Goal: Task Accomplishment & Management: Complete application form

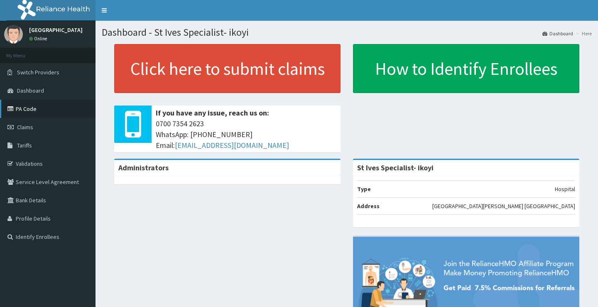
click at [33, 109] on link "PA Code" at bounding box center [47, 109] width 95 height 18
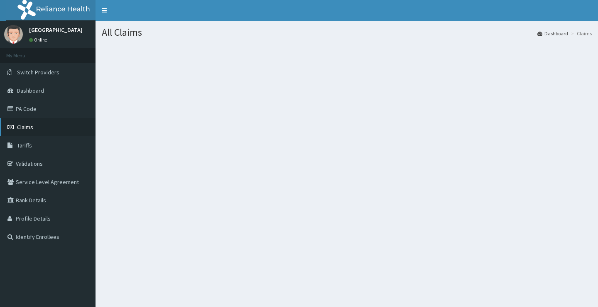
click at [32, 126] on span "Claims" at bounding box center [25, 126] width 16 height 7
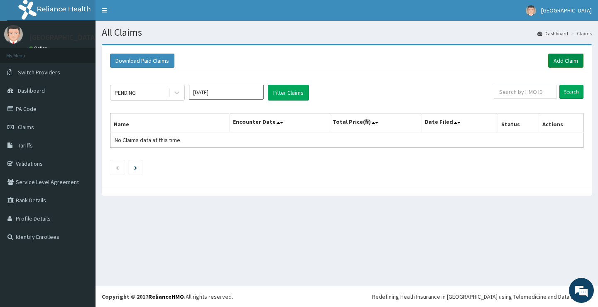
click at [563, 61] on link "Add Claim" at bounding box center [565, 61] width 35 height 14
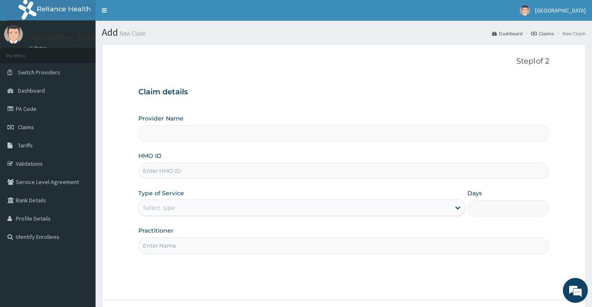
type input "St Ives Specialist- ikoyi"
click at [196, 169] on input "HMO ID" at bounding box center [343, 171] width 411 height 16
type input "MGG/10074/A"
click at [187, 209] on div "Select type" at bounding box center [294, 207] width 311 height 13
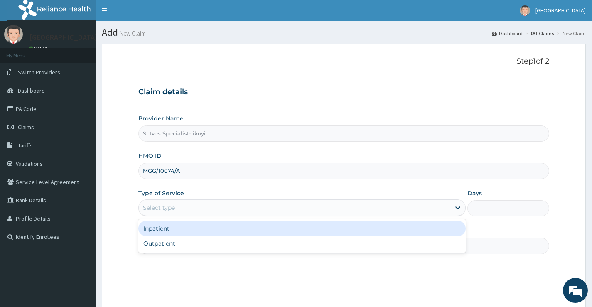
click at [179, 230] on div "Inpatient" at bounding box center [301, 228] width 327 height 15
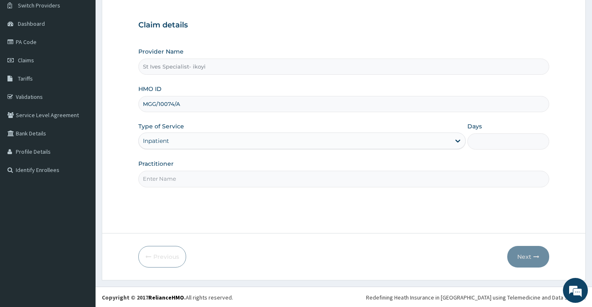
scroll to position [68, 0]
click at [193, 178] on input "Practitioner" at bounding box center [343, 178] width 411 height 16
type input "DR OGBONNAYA NDUBUISI"
click at [488, 140] on input "Days" at bounding box center [508, 140] width 82 height 16
type input "2"
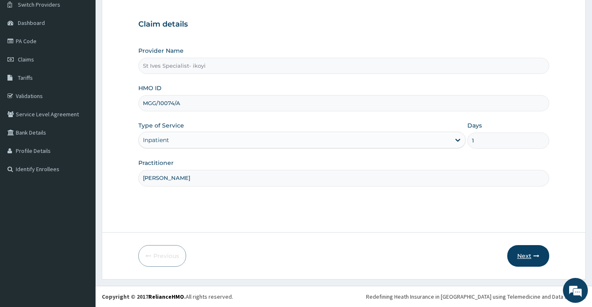
type input "1"
click at [529, 252] on button "Next" at bounding box center [528, 256] width 42 height 22
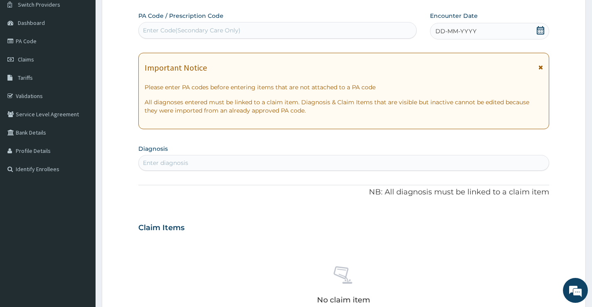
click at [215, 28] on div "Enter Code(Secondary Care Only)" at bounding box center [192, 30] width 98 height 8
type input "PA/55F68A"
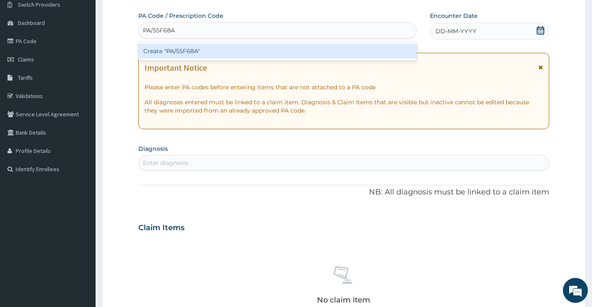
click at [180, 48] on div "Create "PA/55F68A"" at bounding box center [277, 51] width 278 height 15
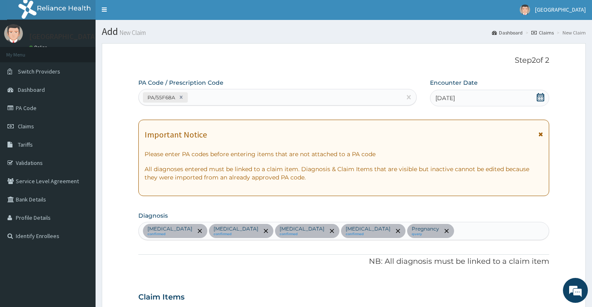
scroll to position [0, 0]
click at [202, 99] on div "PA/55F68A" at bounding box center [270, 98] width 262 height 14
type input "PA/73677A"
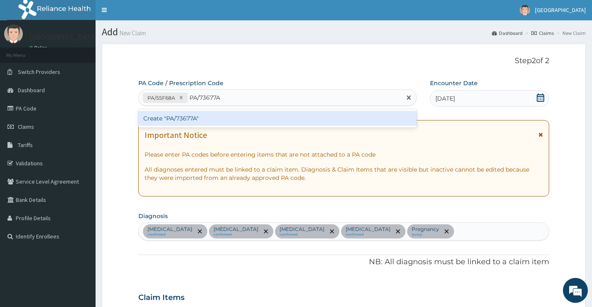
click at [186, 119] on div "Create "PA/73677A"" at bounding box center [277, 118] width 278 height 15
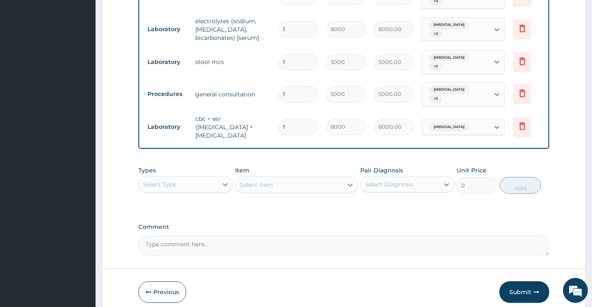
scroll to position [715, 0]
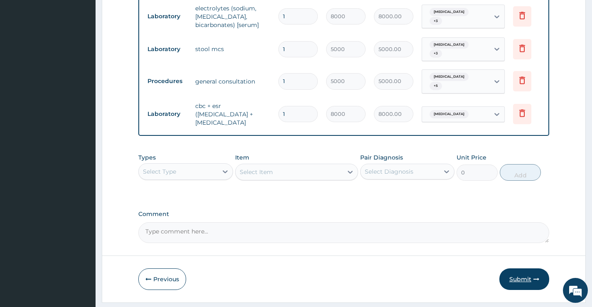
click at [517, 268] on button "Submit" at bounding box center [524, 279] width 50 height 22
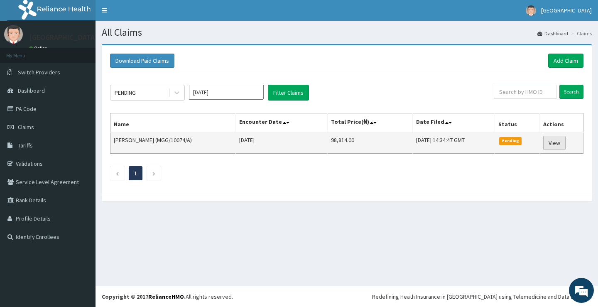
click at [555, 144] on link "View" at bounding box center [554, 143] width 22 height 14
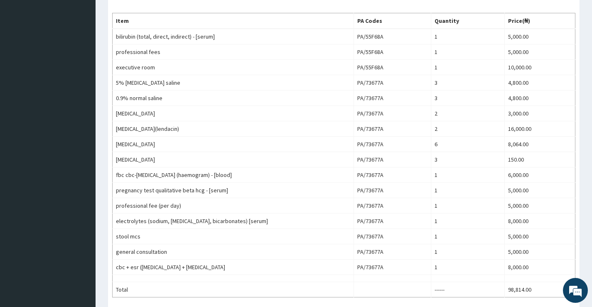
scroll to position [415, 0]
